Goal: Navigation & Orientation: Find specific page/section

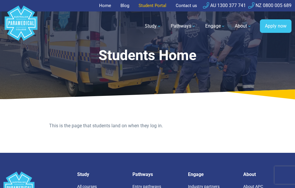
click at [149, 4] on link "Student Portal" at bounding box center [152, 5] width 35 height 11
click at [155, 8] on link "Student Portal" at bounding box center [152, 5] width 35 height 11
click at [151, 8] on link "Student Portal" at bounding box center [152, 5] width 35 height 11
click at [104, 3] on link "Home" at bounding box center [107, 5] width 16 height 11
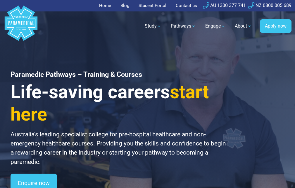
drag, startPoint x: 0, startPoint y: 0, endPoint x: 153, endPoint y: 4, distance: 153.1
click at [153, 4] on link "Student Portal" at bounding box center [152, 5] width 35 height 11
click at [105, 5] on link "Home" at bounding box center [107, 5] width 16 height 11
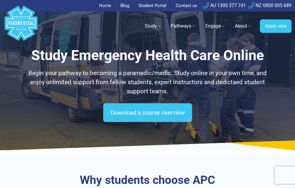
drag, startPoint x: 0, startPoint y: 0, endPoint x: 150, endPoint y: 5, distance: 149.6
click at [150, 5] on link "Student Portal" at bounding box center [152, 5] width 35 height 11
click at [128, 4] on link "Blog" at bounding box center [125, 5] width 16 height 11
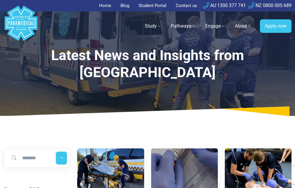
click at [104, 8] on link "Home" at bounding box center [107, 5] width 16 height 11
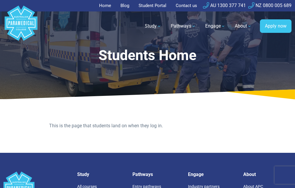
click at [151, 7] on link "Student Portal" at bounding box center [152, 5] width 35 height 11
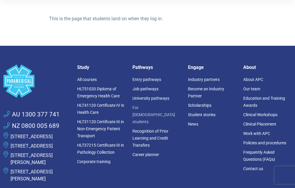
scroll to position [117, 0]
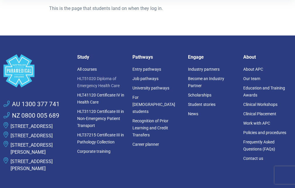
click at [99, 85] on link "HLT51020 Diploma of Emergency Health Care" at bounding box center [98, 82] width 42 height 12
